Goal: Find contact information: Find contact information

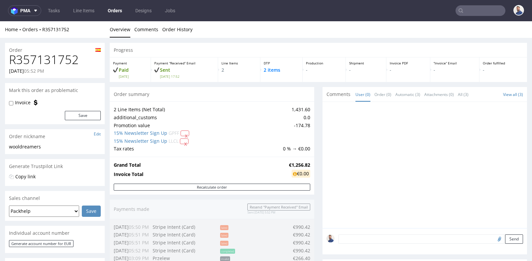
click at [319, 162] on div "Progress Payment Paid [DATE] Payment “Received” Email Sent [DATE] 17:52 Line It…" at bounding box center [318, 256] width 417 height 426
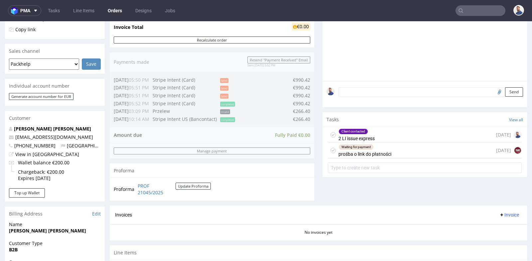
scroll to position [148, 0]
click at [390, 148] on div "Waiting for payment prośba o link do płatności [DATE] NK" at bounding box center [425, 151] width 194 height 16
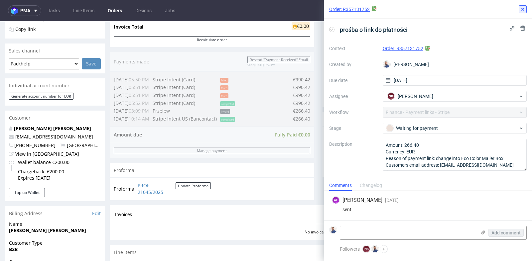
click at [522, 10] on use at bounding box center [522, 9] width 3 height 3
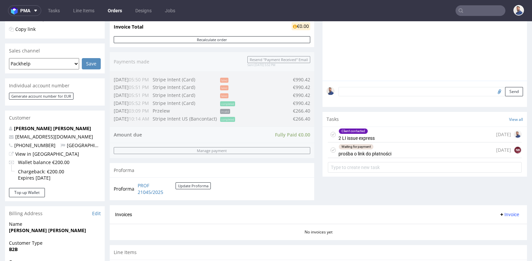
click at [313, 124] on div "Progress Payment Paid [DATE] Payment “Received” Email Sent [DATE] 17:52 Line It…" at bounding box center [318, 108] width 417 height 426
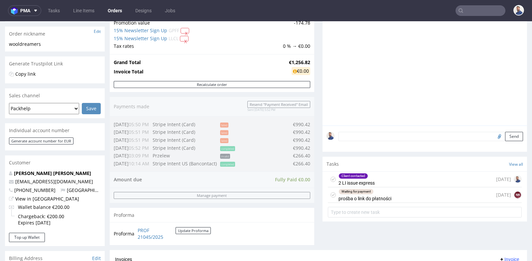
scroll to position [88, 0]
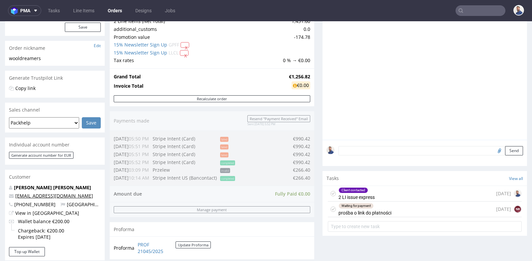
drag, startPoint x: 80, startPoint y: 199, endPoint x: 17, endPoint y: 195, distance: 63.9
click at [17, 195] on div "[PERSON_NAME] [PERSON_NAME] [PERSON_NAME][EMAIL_ADDRESS][DOMAIN_NAME] [PHONE_NU…" at bounding box center [55, 215] width 100 height 63
drag, startPoint x: 17, startPoint y: 195, endPoint x: 76, endPoint y: 196, distance: 59.2
drag, startPoint x: 84, startPoint y: 195, endPoint x: 15, endPoint y: 193, distance: 68.5
click at [15, 193] on p "[EMAIL_ADDRESS][DOMAIN_NAME]" at bounding box center [55, 196] width 92 height 7
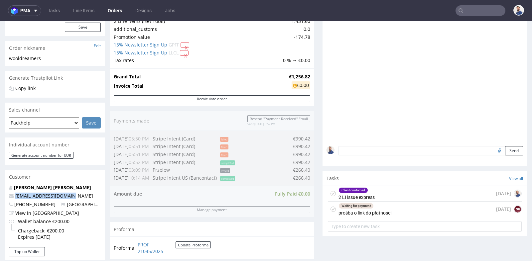
copy link "[EMAIL_ADDRESS][DOMAIN_NAME]"
